Goal: Check status: Check status

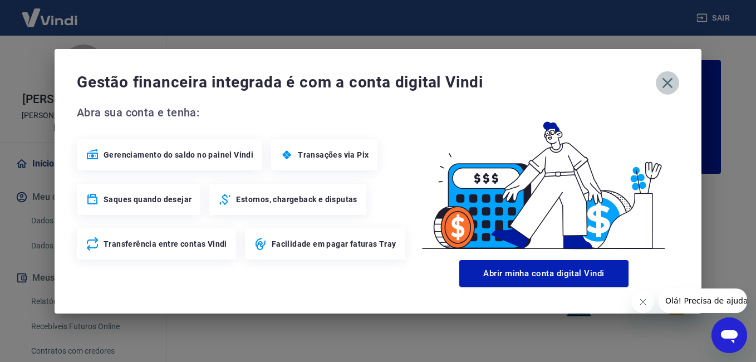
click at [669, 85] on icon "button" at bounding box center [668, 82] width 11 height 11
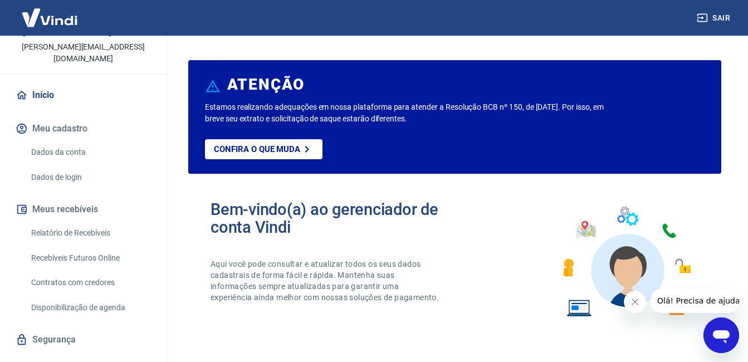
scroll to position [80, 0]
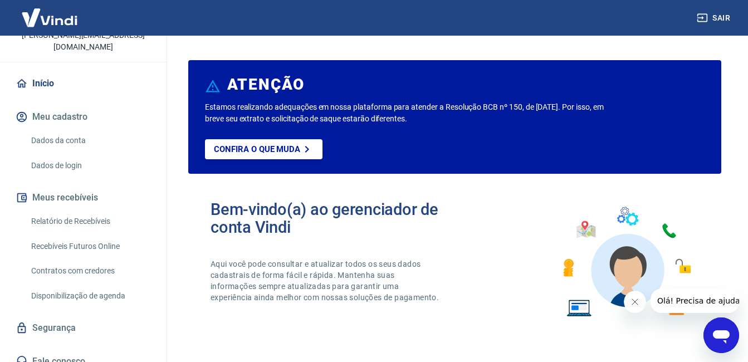
click at [76, 185] on button "Meus recebíveis" at bounding box center [83, 197] width 140 height 24
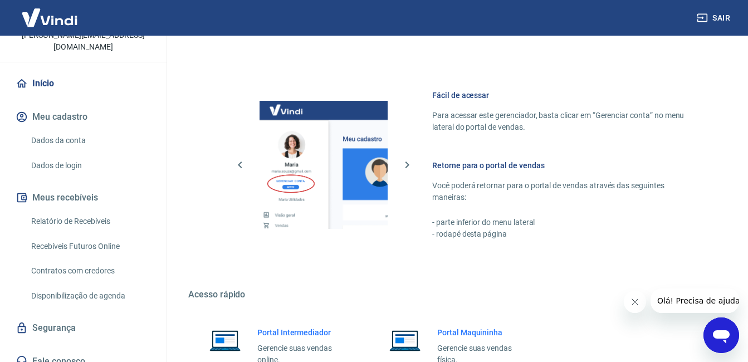
scroll to position [556, 0]
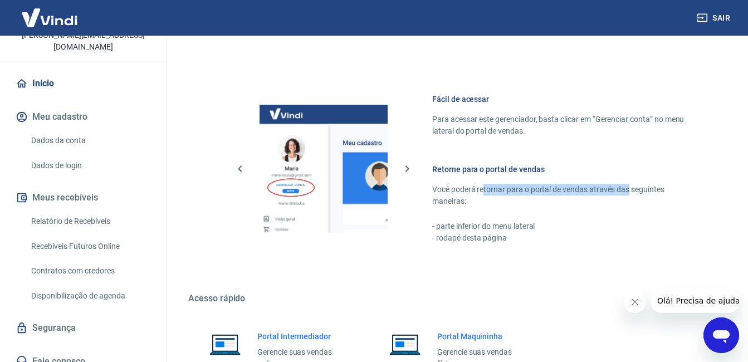
drag, startPoint x: 484, startPoint y: 193, endPoint x: 629, endPoint y: 193, distance: 144.8
click at [629, 193] on p "Você poderá retornar para o portal de vendas através das seguintes maneiras:" at bounding box center [563, 195] width 262 height 23
drag, startPoint x: 627, startPoint y: 193, endPoint x: 556, endPoint y: 217, distance: 75.2
click at [559, 216] on div "Retorne para o portal de vendas Você poderá retornar para o portal de vendas at…" at bounding box center [563, 204] width 262 height 80
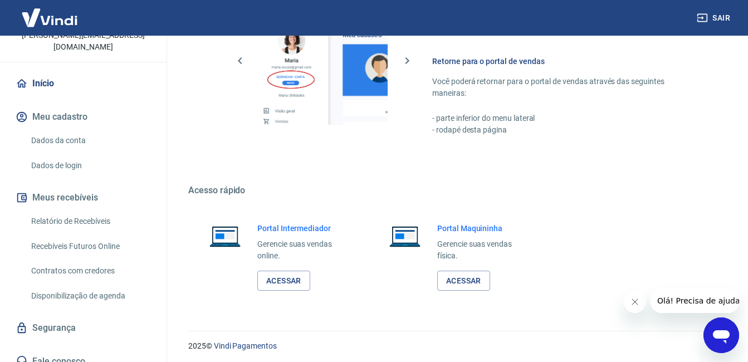
scroll to position [667, 0]
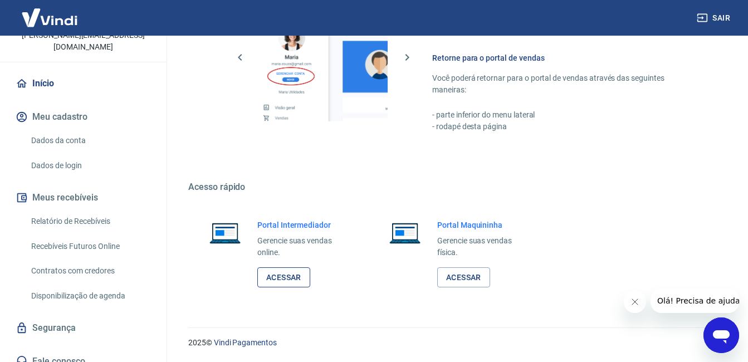
click at [285, 277] on link "Acessar" at bounding box center [283, 277] width 53 height 21
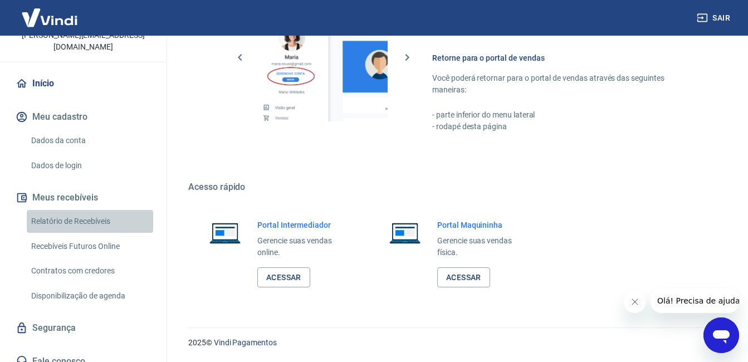
click at [92, 210] on link "Relatório de Recebíveis" at bounding box center [90, 221] width 126 height 23
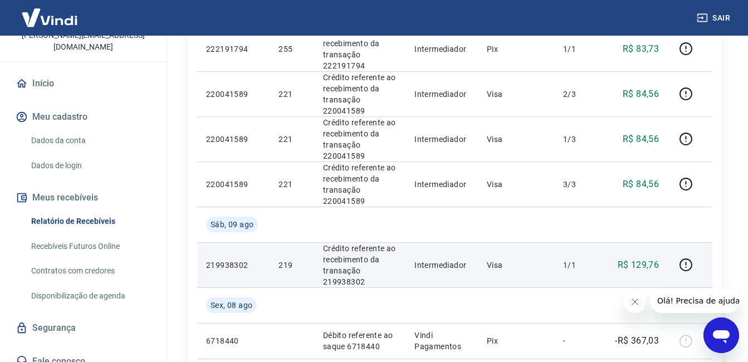
scroll to position [891, 0]
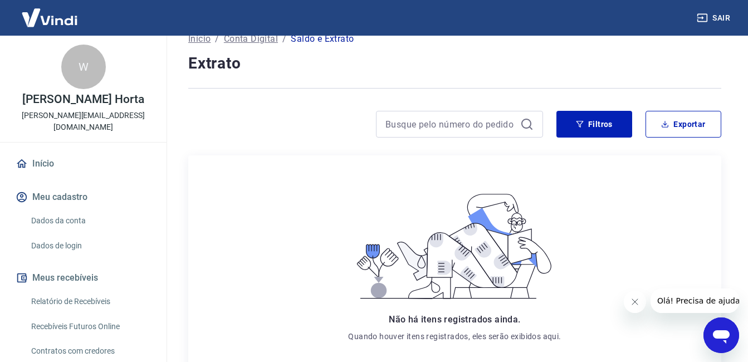
scroll to position [48, 0]
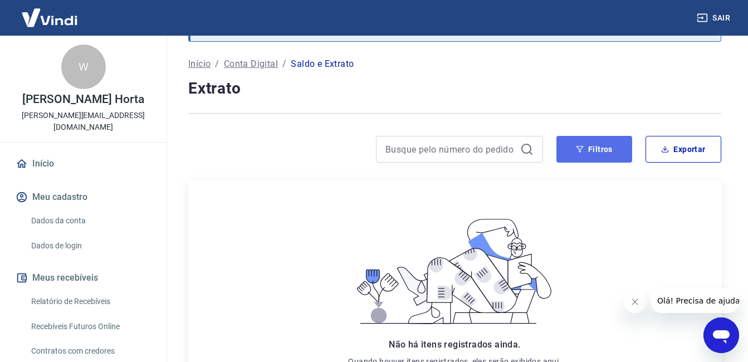
click at [605, 149] on button "Filtros" at bounding box center [594, 149] width 76 height 27
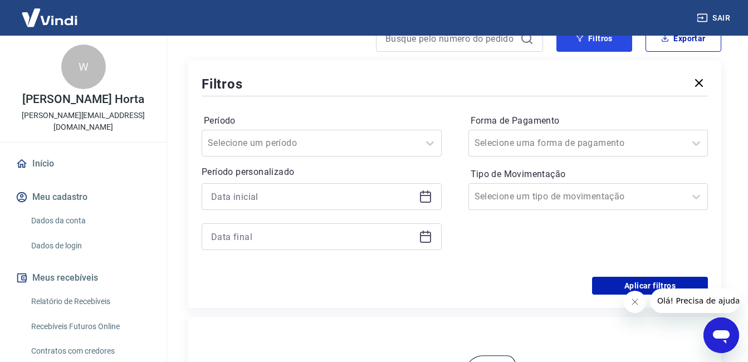
scroll to position [160, 0]
click at [433, 199] on div at bounding box center [322, 196] width 240 height 27
click at [431, 197] on icon at bounding box center [425, 195] width 13 height 13
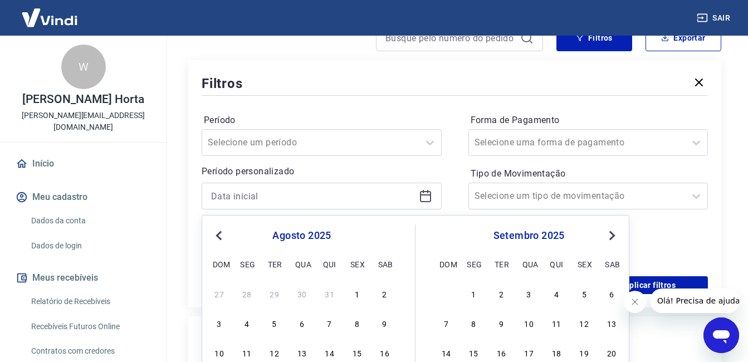
click at [220, 235] on span "Previous Month" at bounding box center [220, 235] width 0 height 13
click at [220, 236] on span "Previous Month" at bounding box center [220, 235] width 0 height 13
drag, startPoint x: 219, startPoint y: 236, endPoint x: 228, endPoint y: 246, distance: 13.4
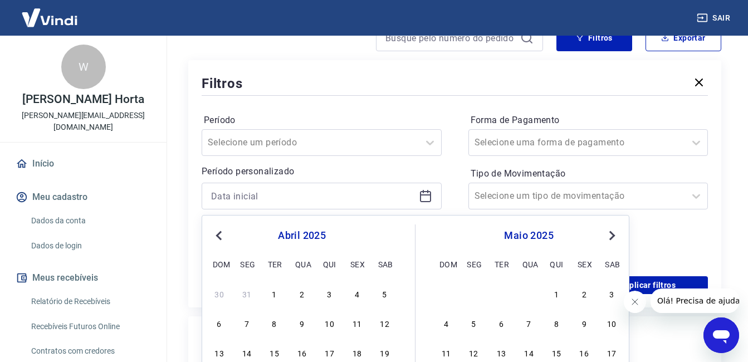
click at [220, 236] on span "Previous Month" at bounding box center [220, 235] width 0 height 13
click at [381, 295] on div "1" at bounding box center [384, 293] width 13 height 13
type input "01/03/2025"
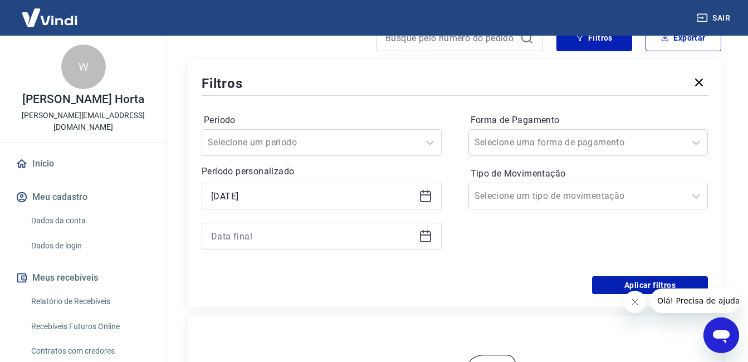
click at [427, 236] on icon at bounding box center [425, 235] width 13 height 13
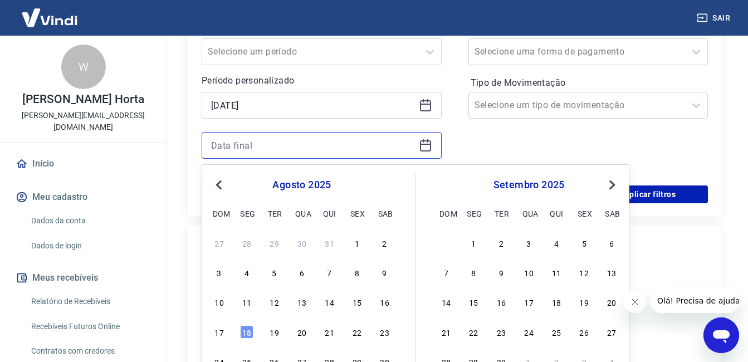
scroll to position [240, 0]
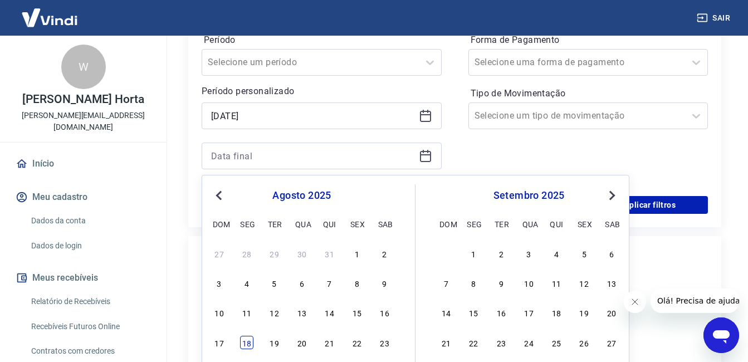
click at [250, 344] on div "18" at bounding box center [246, 342] width 13 height 13
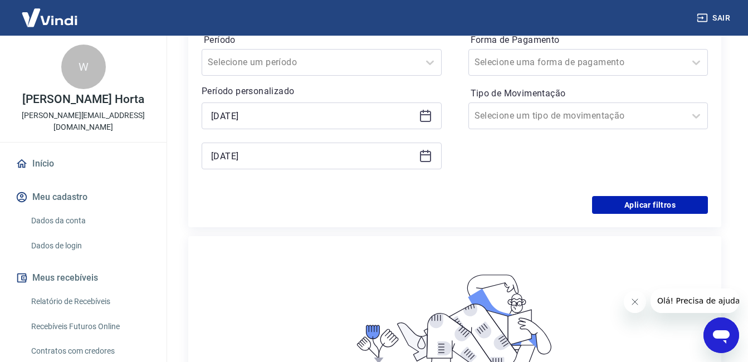
type input "18/08/2025"
click at [637, 198] on button "Aplicar filtros" at bounding box center [650, 205] width 116 height 18
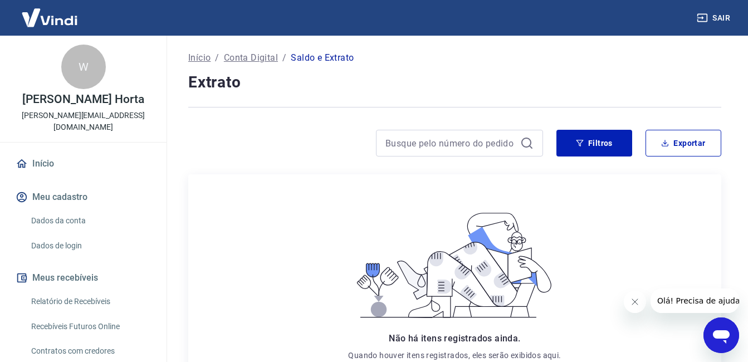
scroll to position [56, 0]
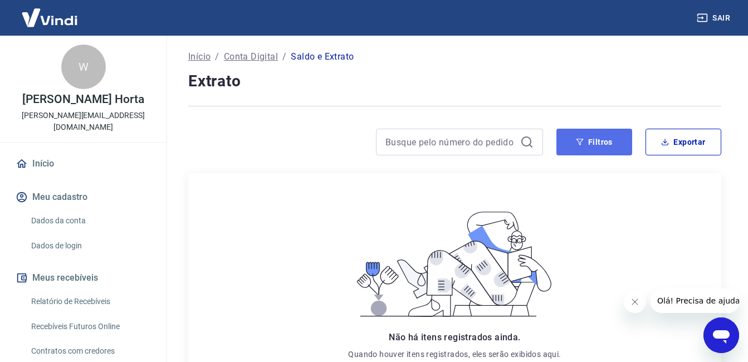
click at [581, 145] on icon "button" at bounding box center [580, 142] width 8 height 8
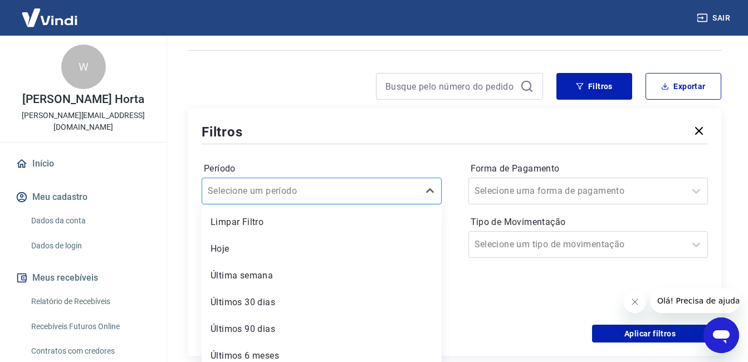
scroll to position [119, 0]
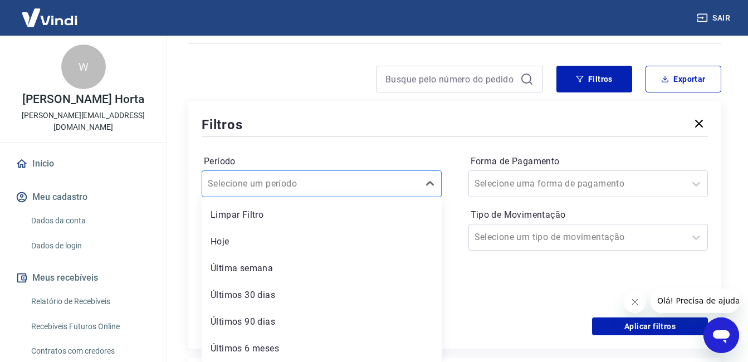
click at [364, 191] on div at bounding box center [310, 184] width 205 height 16
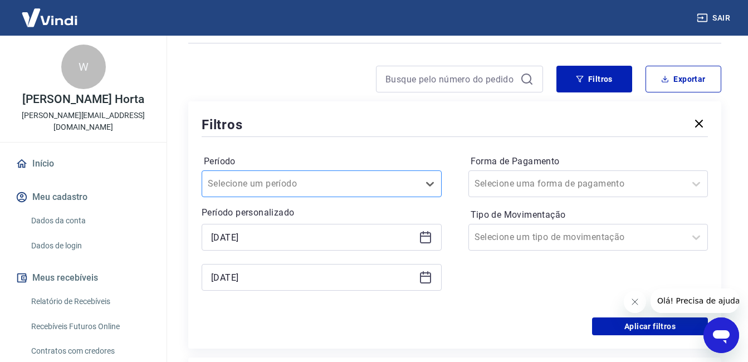
click at [368, 190] on div at bounding box center [310, 184] width 205 height 16
click at [553, 179] on input "Forma de Pagamento" at bounding box center [530, 183] width 112 height 13
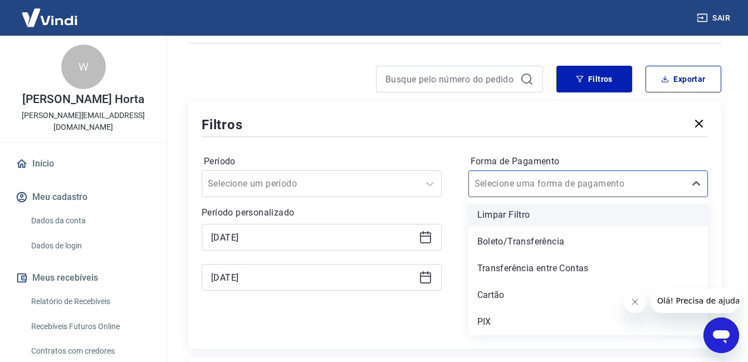
click at [540, 214] on div "Limpar Filtro" at bounding box center [588, 215] width 240 height 22
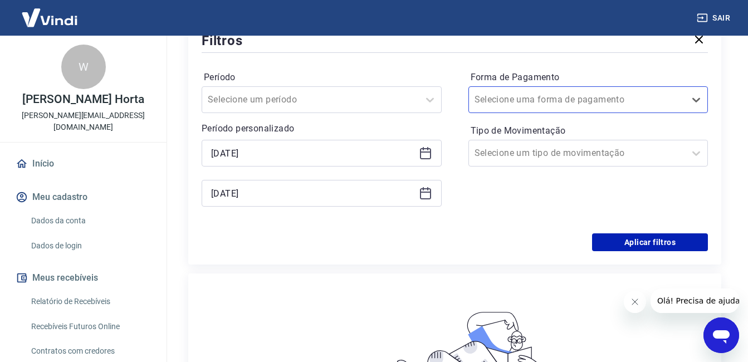
scroll to position [230, 0]
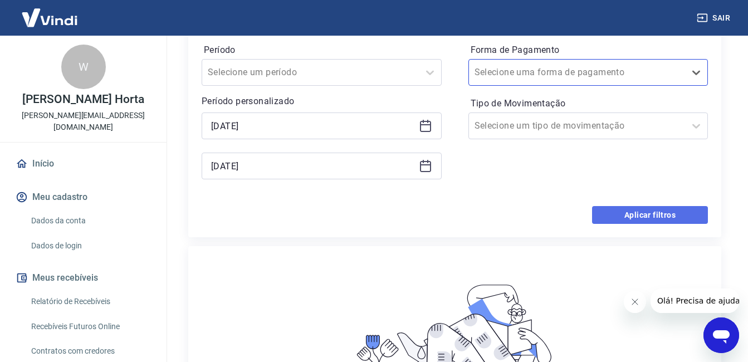
click at [625, 208] on button "Aplicar filtros" at bounding box center [650, 215] width 116 height 18
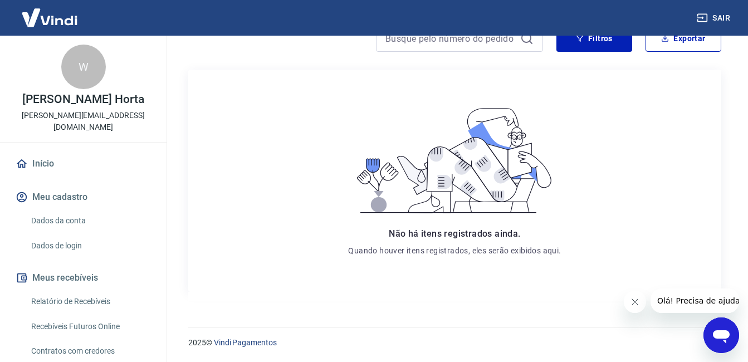
scroll to position [160, 0]
